Goal: Task Accomplishment & Management: Manage account settings

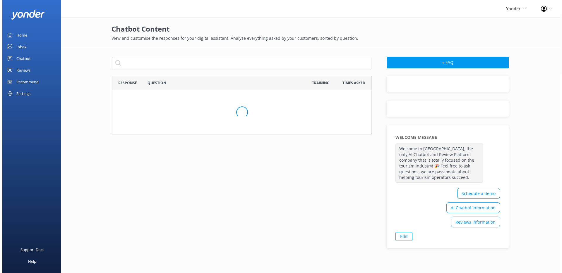
scroll to position [316, 255]
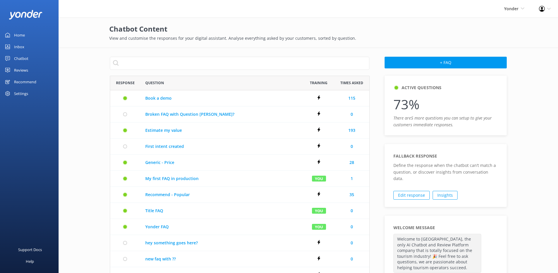
click at [25, 58] on div "Chatbot" at bounding box center [21, 59] width 14 height 12
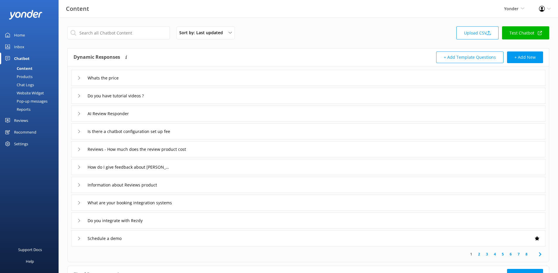
click at [30, 103] on div "Pop-up messages" at bounding box center [26, 101] width 44 height 8
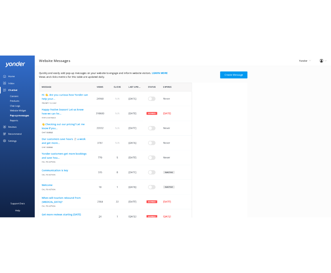
scroll to position [409, 254]
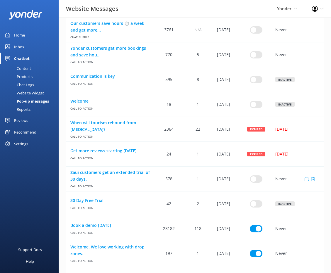
scroll to position [204, 0]
